Goal: Task Accomplishment & Management: Manage account settings

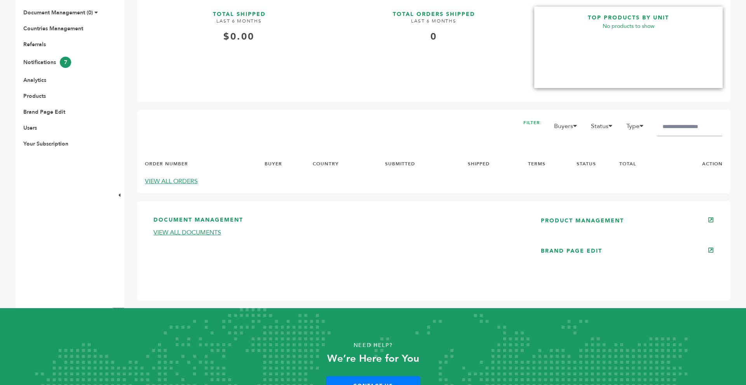
scroll to position [295, 0]
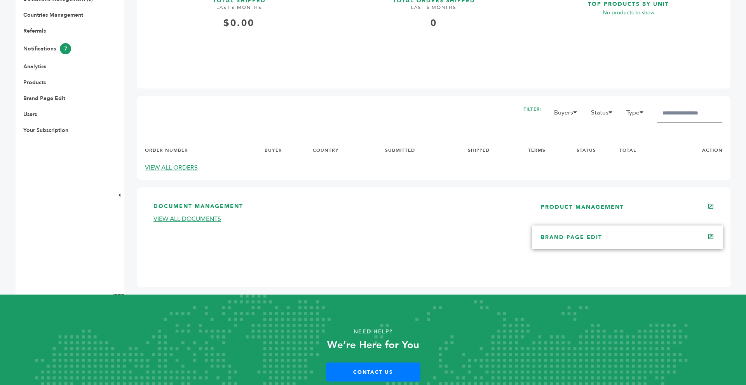
click at [597, 238] on link "BRAND PAGE EDIT" at bounding box center [571, 237] width 61 height 7
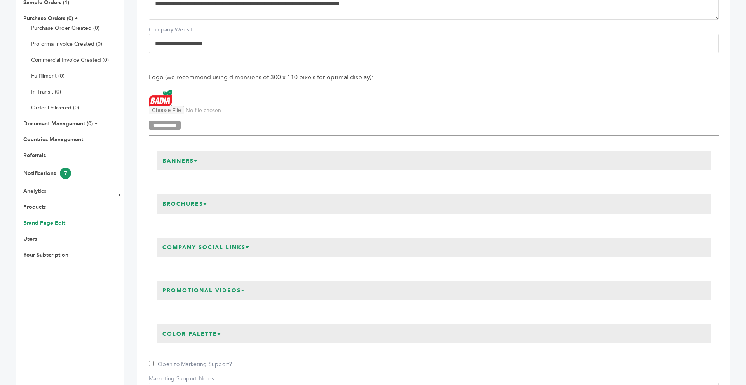
scroll to position [171, 0]
click at [206, 206] on h3 "Brochures" at bounding box center [185, 203] width 57 height 19
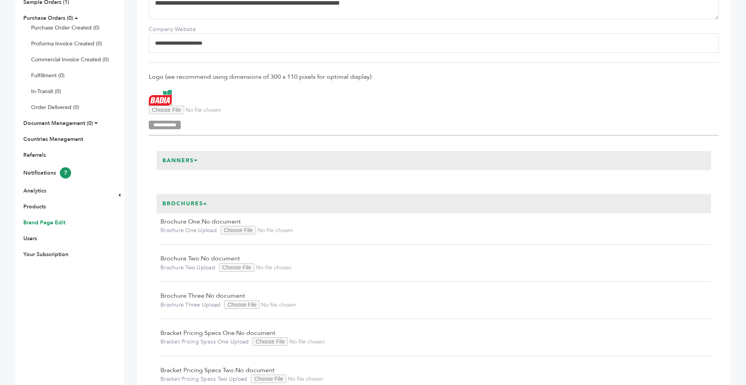
click at [249, 229] on input "Brochure One Upload" at bounding box center [274, 230] width 106 height 9
click at [230, 231] on input "Brochure One Upload" at bounding box center [274, 230] width 106 height 9
click at [234, 229] on input "Brochure One Upload" at bounding box center [274, 230] width 106 height 9
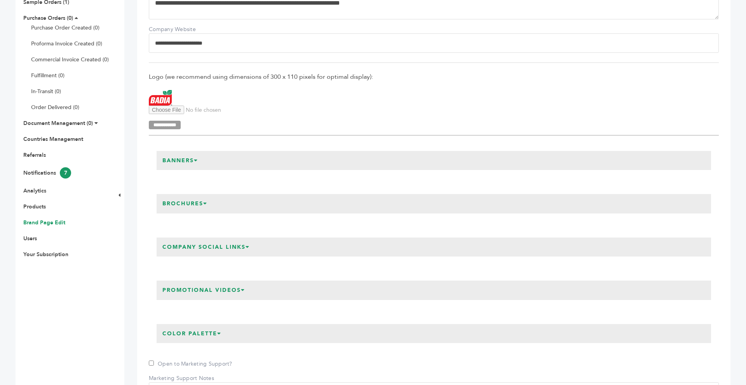
click at [198, 163] on h3 "Banners" at bounding box center [180, 160] width 47 height 19
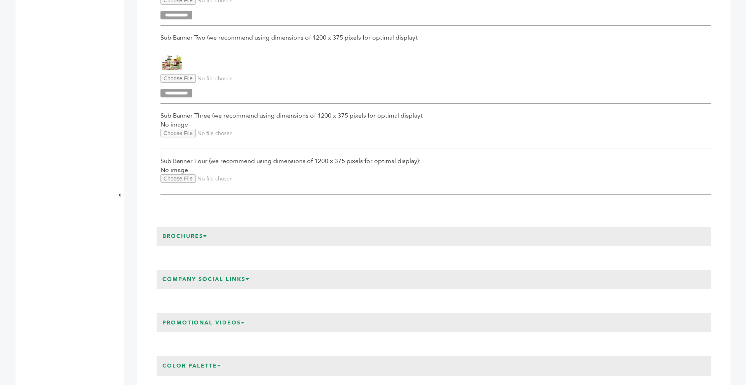
scroll to position [450, 0]
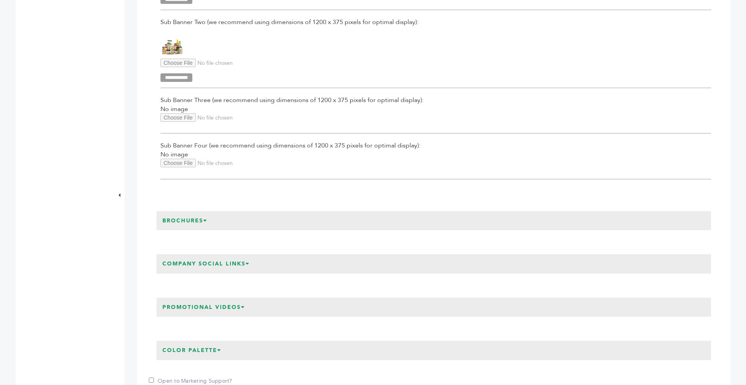
click at [207, 221] on h3 "Brochures" at bounding box center [185, 220] width 57 height 19
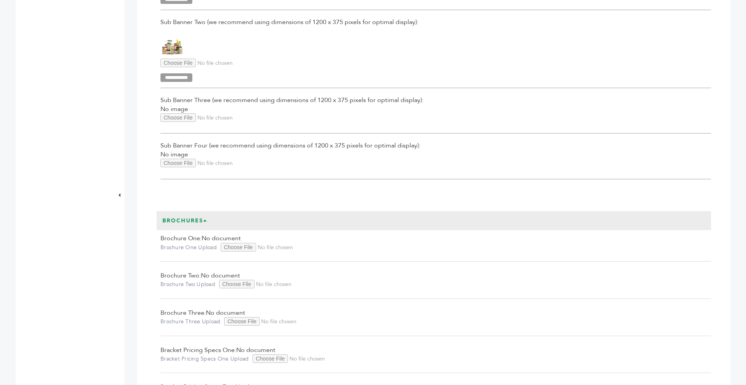
click at [243, 253] on div "Brochure One: No document Brochure One Upload Brochure Two: No document Brochur…" at bounding box center [434, 320] width 554 height 180
click at [237, 248] on input "Brochure One Upload" at bounding box center [274, 247] width 106 height 9
click at [232, 249] on input "Brochure One Upload" at bounding box center [274, 247] width 106 height 9
click at [231, 250] on div "Brochure One: No document Brochure One Upload Brochure Two: No document Brochur…" at bounding box center [434, 320] width 554 height 180
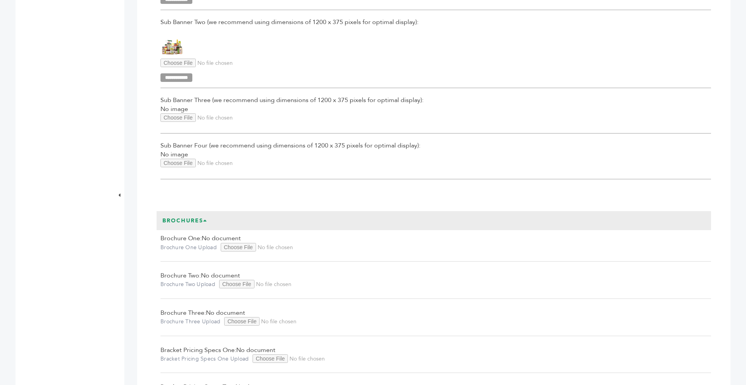
click at [230, 245] on input "Brochure One Upload" at bounding box center [274, 247] width 106 height 9
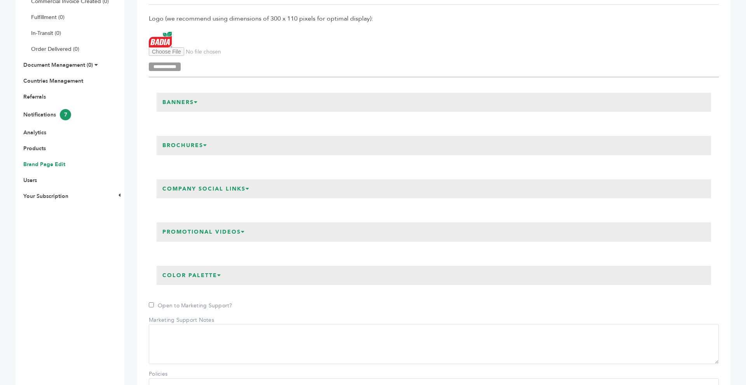
scroll to position [217, 0]
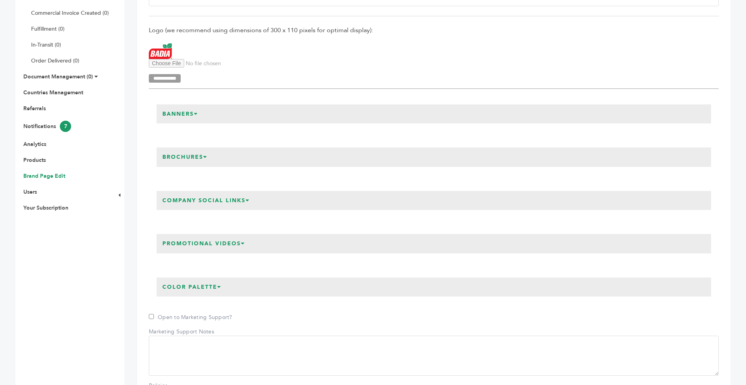
click at [203, 162] on h3 "Brochures" at bounding box center [185, 157] width 57 height 19
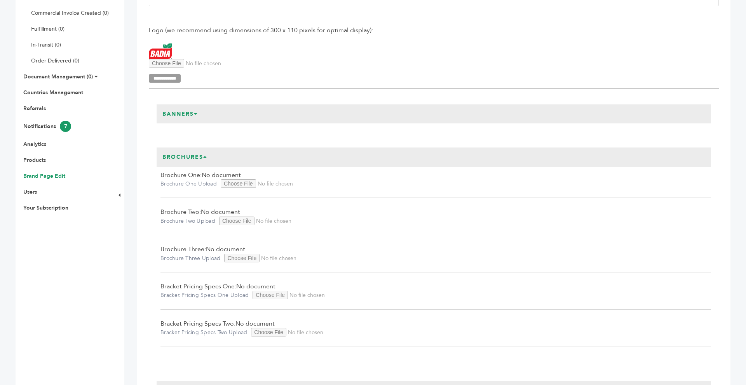
click at [232, 182] on input "Brochure One Upload" at bounding box center [274, 183] width 106 height 9
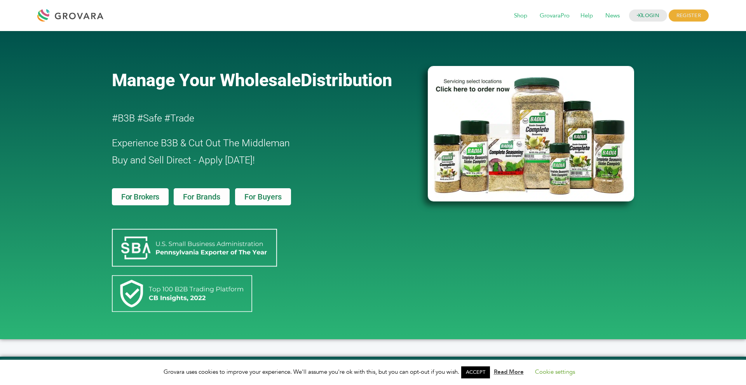
drag, startPoint x: 573, startPoint y: 47, endPoint x: 598, endPoint y: 41, distance: 25.4
click at [598, 41] on div at bounding box center [531, 48] width 206 height 19
click at [634, 16] on link "LOGIN" at bounding box center [648, 16] width 38 height 12
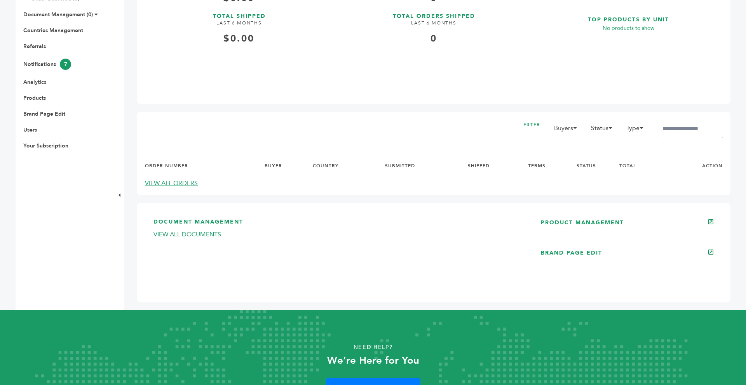
scroll to position [295, 0]
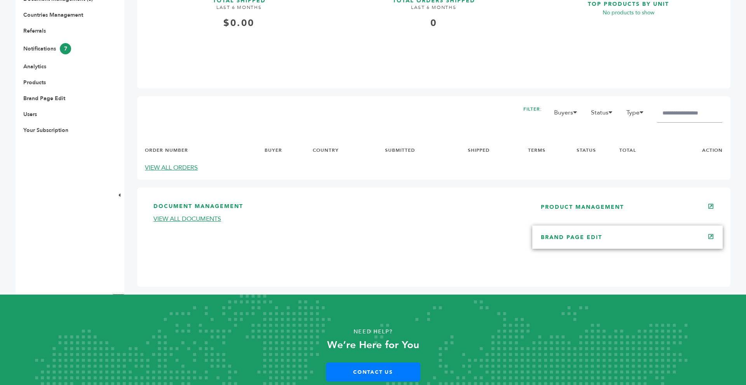
click at [609, 247] on div "BRAND PAGE EDIT" at bounding box center [627, 237] width 190 height 23
click at [581, 239] on link "BRAND PAGE EDIT" at bounding box center [571, 237] width 61 height 7
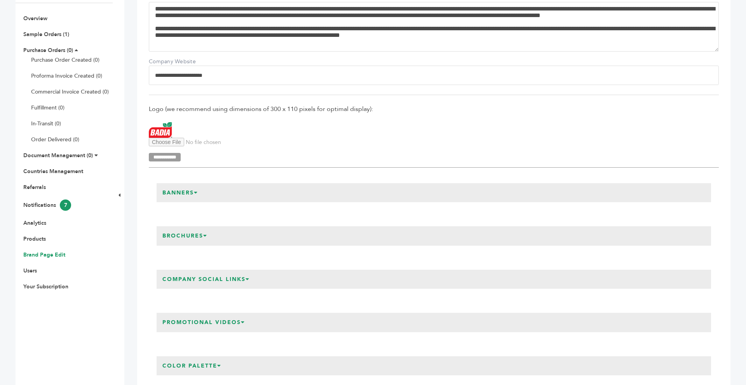
scroll to position [140, 0]
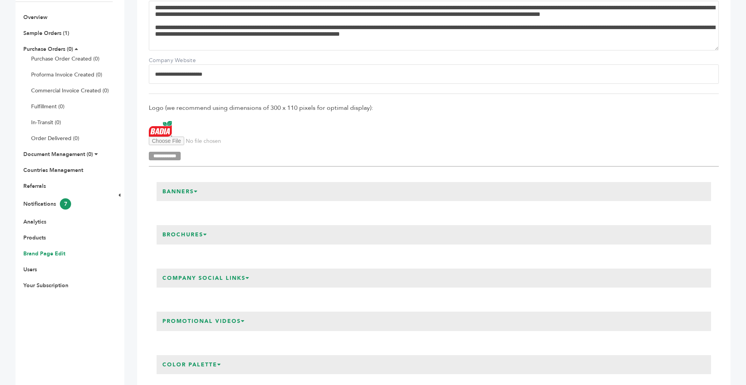
click at [209, 238] on h3 "Brochures" at bounding box center [185, 234] width 57 height 19
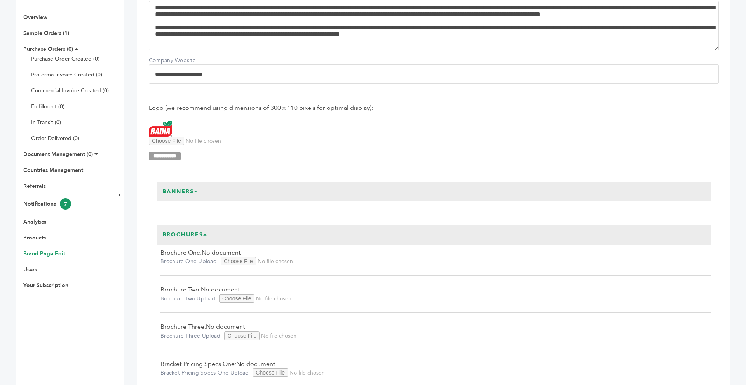
click at [232, 265] on div "Brochure One: No document Brochure One Upload Brochure Two: No document Brochur…" at bounding box center [434, 335] width 554 height 180
click at [233, 261] on input "Brochure One Upload" at bounding box center [274, 261] width 106 height 9
type input "**********"
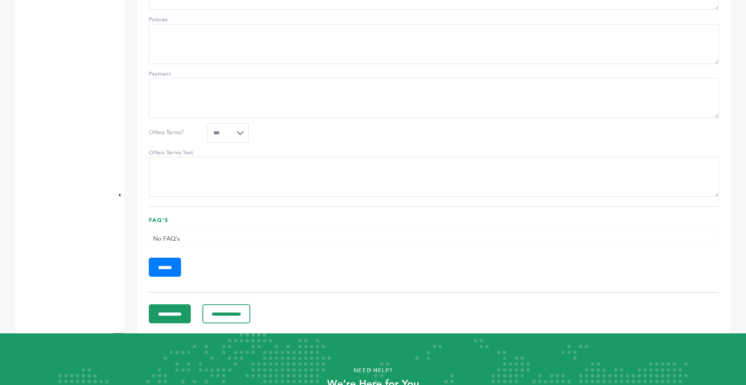
scroll to position [777, 0]
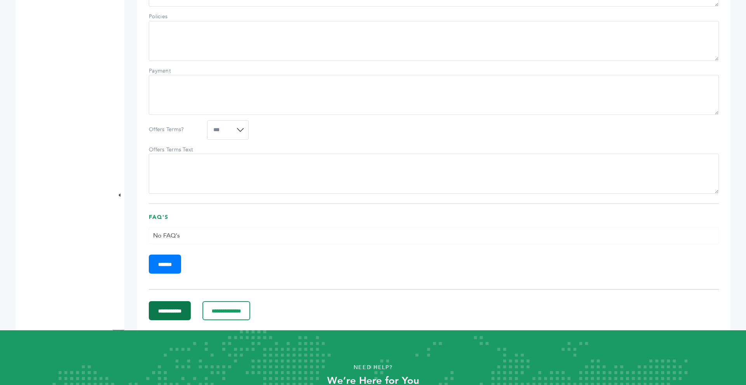
click at [176, 320] on input "**********" at bounding box center [170, 310] width 42 height 19
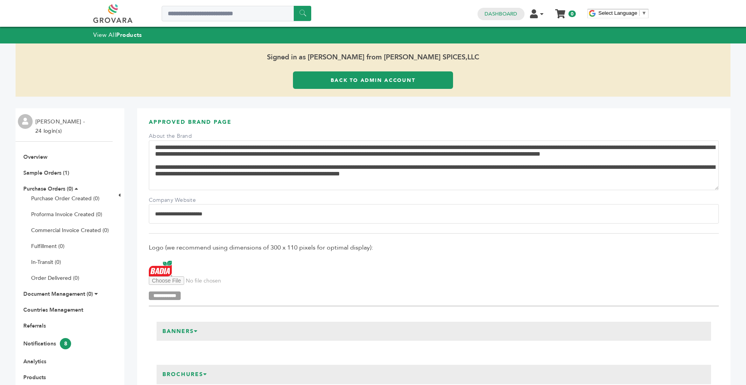
click at [338, 79] on link "Back to Admin Account" at bounding box center [373, 79] width 160 height 17
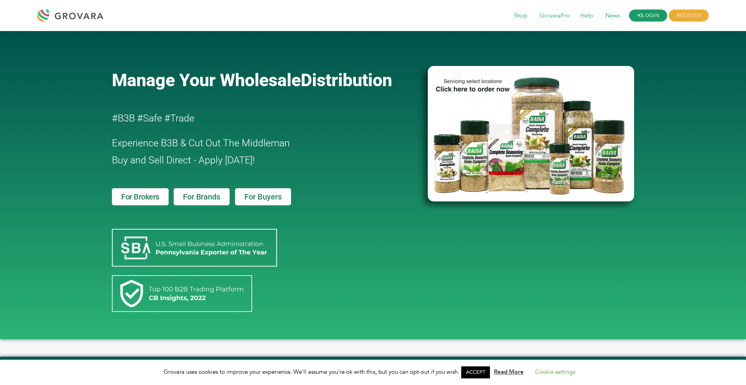
click at [640, 20] on link "LOGIN" at bounding box center [648, 16] width 38 height 12
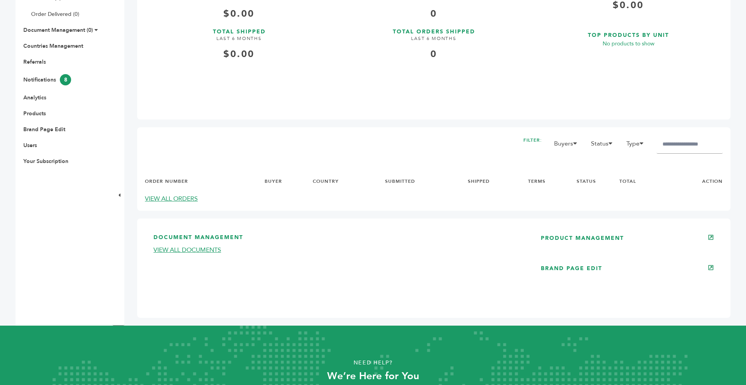
scroll to position [249, 0]
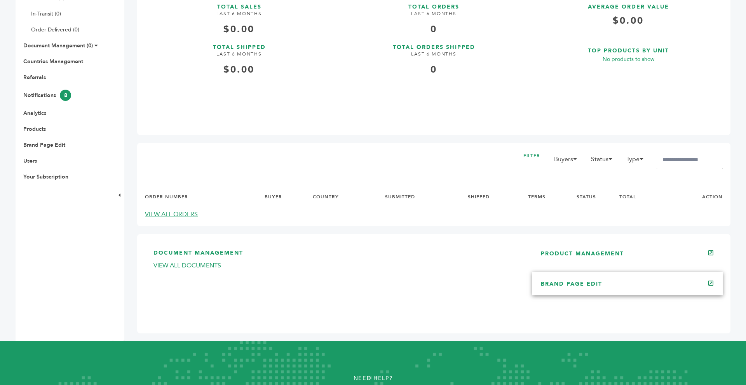
click at [591, 285] on link "BRAND PAGE EDIT" at bounding box center [571, 283] width 61 height 7
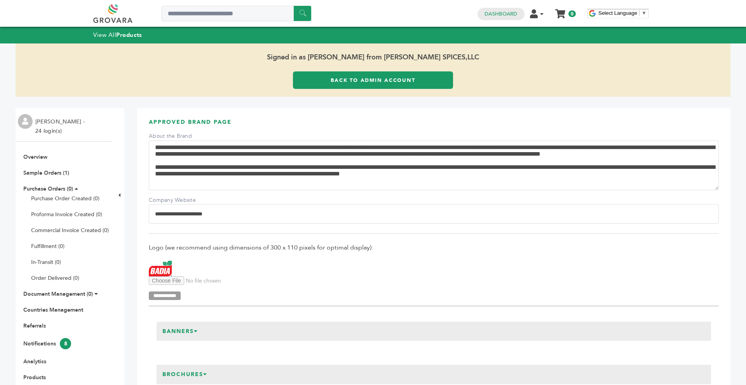
click at [335, 80] on link "Back to Admin Account" at bounding box center [373, 79] width 160 height 17
